Goal: Check status: Check status

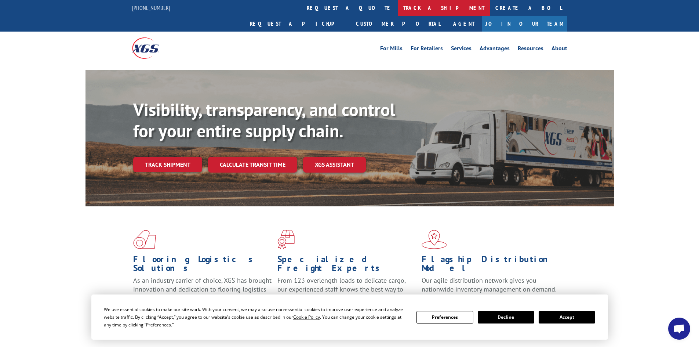
click at [398, 10] on link "track a shipment" at bounding box center [444, 8] width 92 height 16
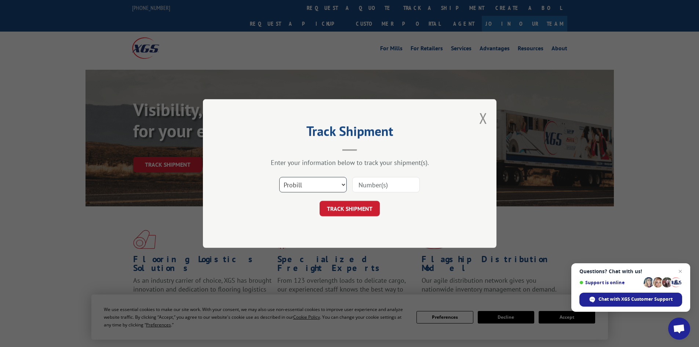
click at [326, 188] on select "Select category... Probill BOL PO" at bounding box center [313, 184] width 68 height 15
click at [279, 177] on select "Select category... Probill BOL PO" at bounding box center [313, 184] width 68 height 15
click at [365, 184] on input at bounding box center [386, 184] width 68 height 15
type input "17207602B0A"
click at [320, 201] on button "TRACK SHIPMENT" at bounding box center [350, 208] width 60 height 15
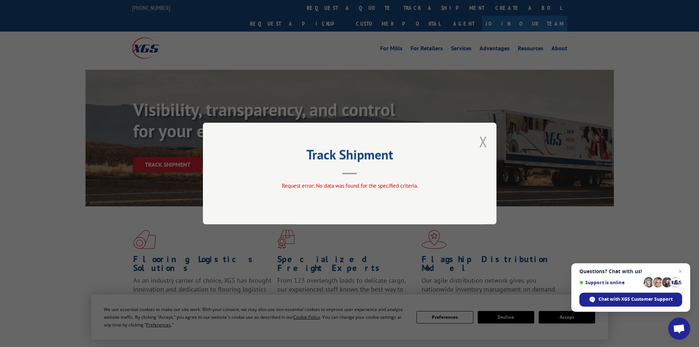
click at [483, 143] on button "Close modal" at bounding box center [483, 141] width 8 height 19
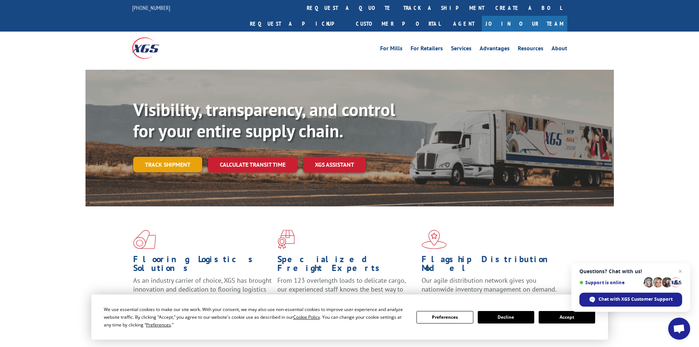
click at [155, 157] on link "Track shipment" at bounding box center [167, 164] width 69 height 15
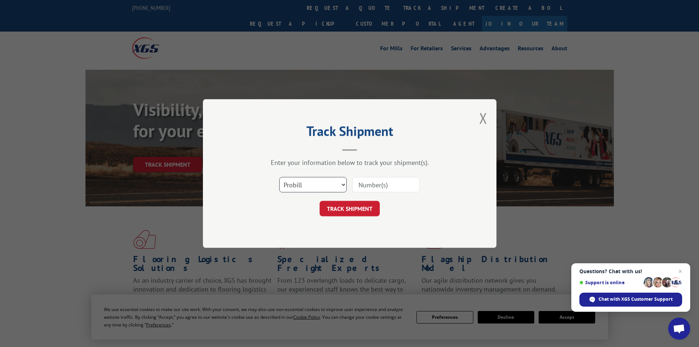
click at [316, 184] on select "Select category... Probill BOL PO" at bounding box center [313, 184] width 68 height 15
select select "bol"
click at [279, 177] on select "Select category... Probill BOL PO" at bounding box center [313, 184] width 68 height 15
click at [378, 185] on input at bounding box center [386, 184] width 68 height 15
type input "172076602B0A"
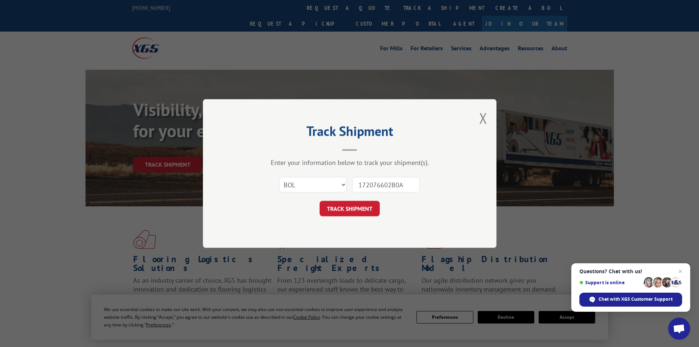
click at [320, 201] on button "TRACK SHIPMENT" at bounding box center [350, 208] width 60 height 15
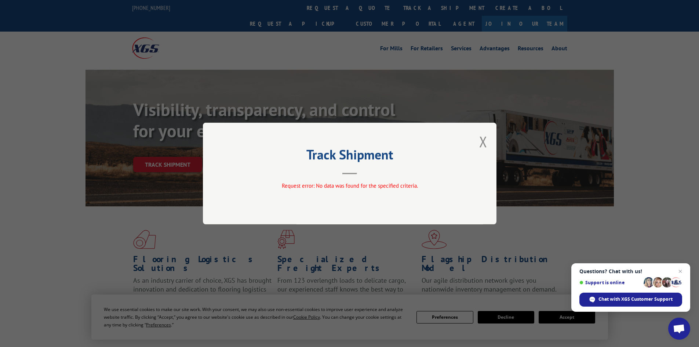
click at [488, 143] on div "Track Shipment Request error: No data was found for the specified criteria." at bounding box center [350, 174] width 294 height 102
click at [480, 141] on button "Close modal" at bounding box center [483, 141] width 8 height 19
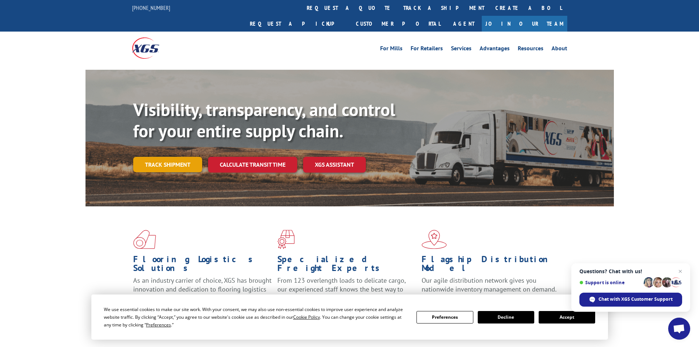
click at [171, 157] on link "Track shipment" at bounding box center [167, 164] width 69 height 15
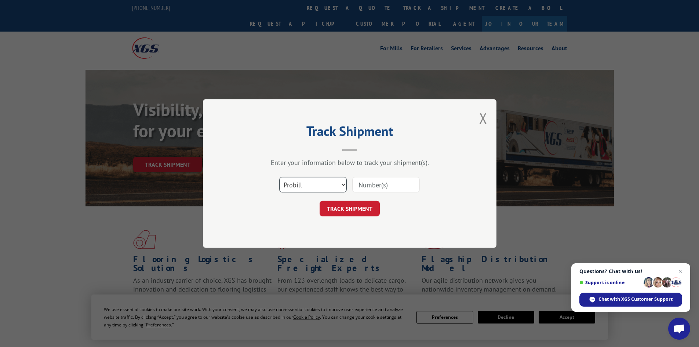
click at [290, 188] on select "Select category... Probill BOL PO" at bounding box center [313, 184] width 68 height 15
select select "po"
click at [279, 177] on select "Select category... Probill BOL PO" at bounding box center [313, 184] width 68 height 15
click at [389, 184] on input at bounding box center [386, 184] width 68 height 15
type input "54551330"
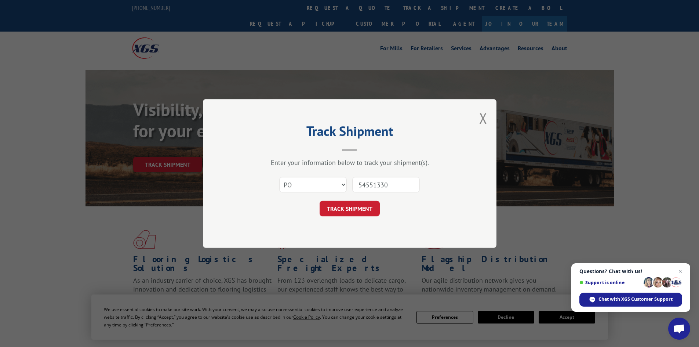
click at [320, 201] on button "TRACK SHIPMENT" at bounding box center [350, 208] width 60 height 15
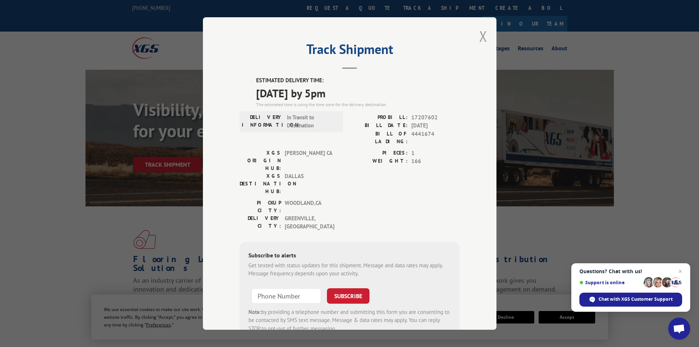
click at [483, 35] on button "Close modal" at bounding box center [483, 35] width 8 height 19
